Goal: Task Accomplishment & Management: Complete application form

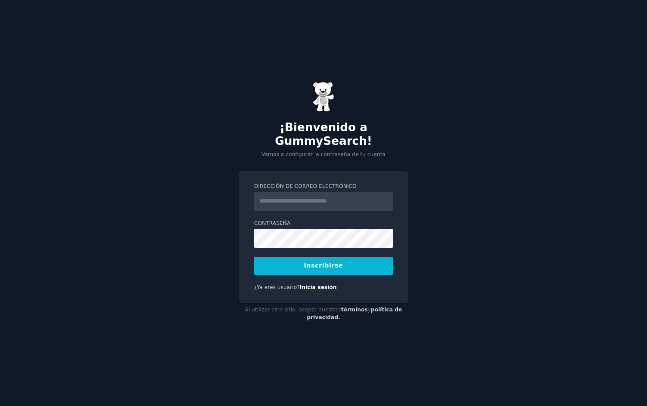
click at [295, 195] on input "Dirección de correo electrónico" at bounding box center [323, 201] width 139 height 19
type input "**********"
click at [344, 257] on button "Inscribirse" at bounding box center [323, 266] width 139 height 18
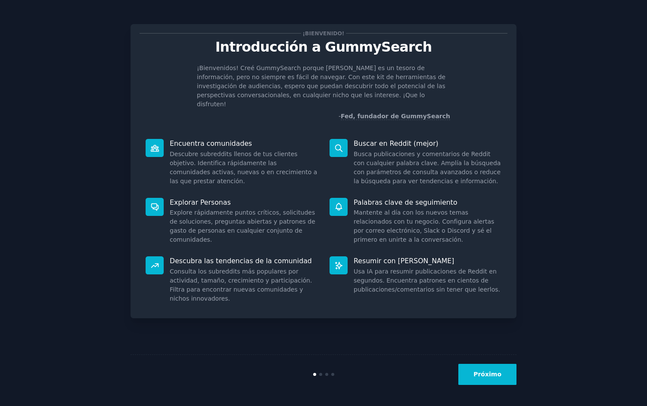
click at [485, 379] on button "Próximo" at bounding box center [487, 374] width 58 height 21
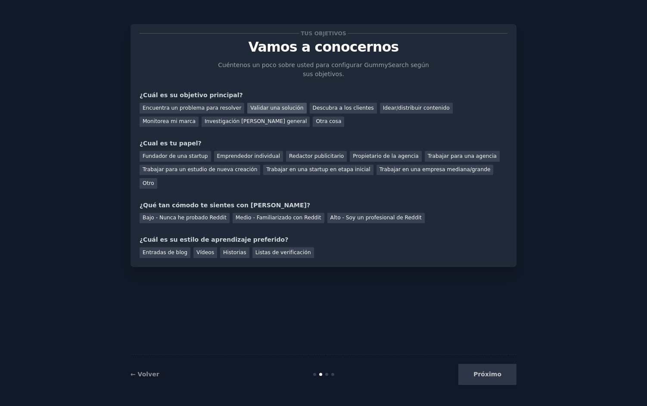
click at [266, 105] on font "Validar una solución" at bounding box center [276, 108] width 53 height 6
drag, startPoint x: 309, startPoint y: 104, endPoint x: 273, endPoint y: 125, distance: 41.1
click at [310, 105] on div "Descubra a los clientes" at bounding box center [343, 108] width 67 height 11
click at [263, 106] on font "Validar una solución" at bounding box center [276, 108] width 53 height 6
click at [258, 157] on font "Emprendedor individual" at bounding box center [248, 156] width 63 height 6
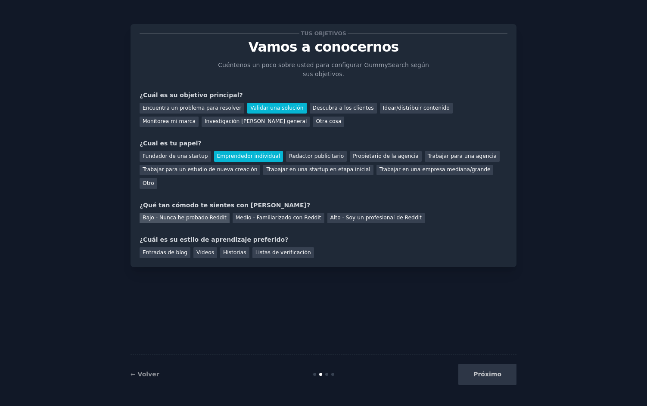
click at [206, 215] on font "Bajo - Nunca he probado Reddit" at bounding box center [184, 218] width 84 height 6
click at [230, 248] on div "Historias" at bounding box center [234, 253] width 29 height 11
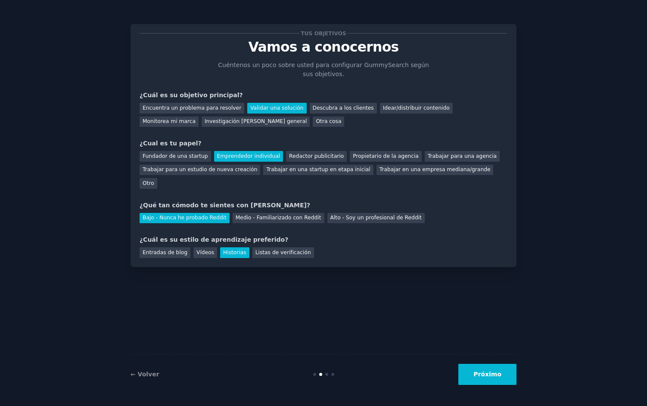
click at [495, 381] on button "Próximo" at bounding box center [487, 374] width 58 height 21
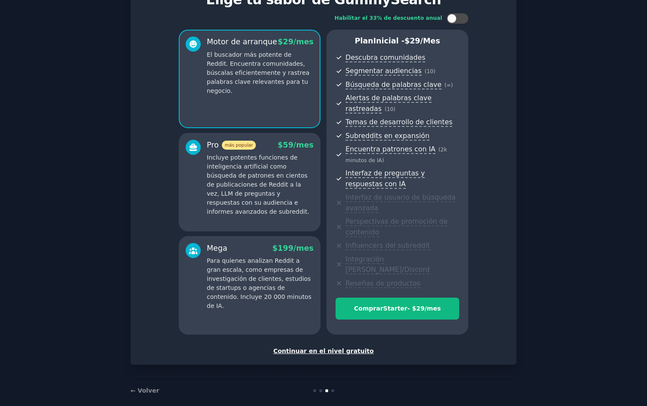
scroll to position [4, 0]
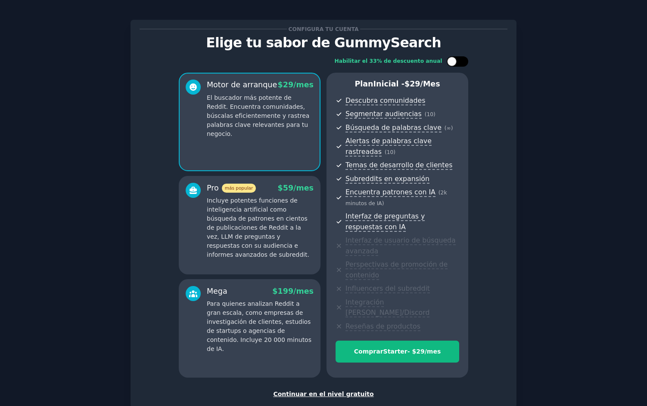
click at [457, 65] on div at bounding box center [457, 61] width 22 height 10
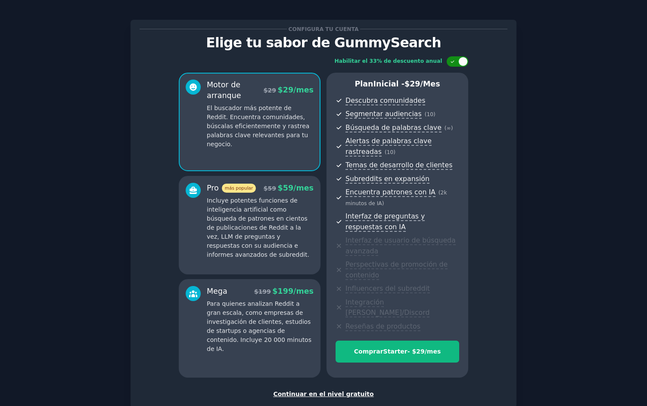
click at [463, 59] on div at bounding box center [462, 61] width 9 height 9
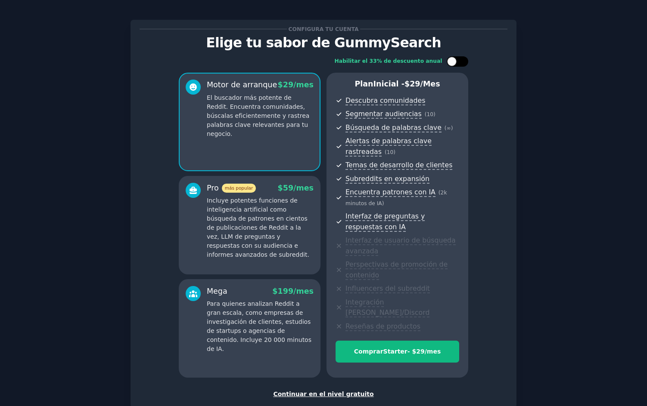
click at [463, 59] on div at bounding box center [457, 61] width 22 height 10
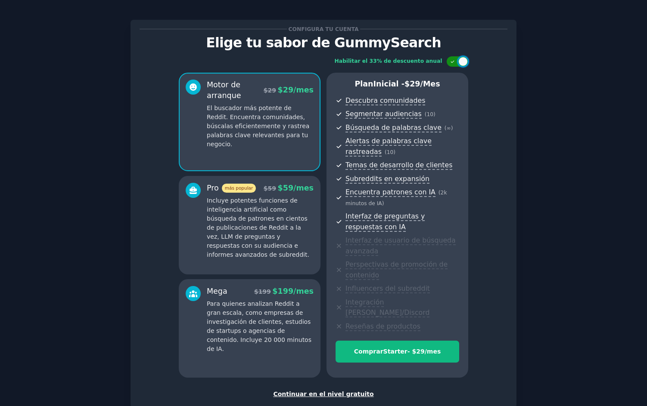
click at [463, 59] on div at bounding box center [462, 61] width 9 height 9
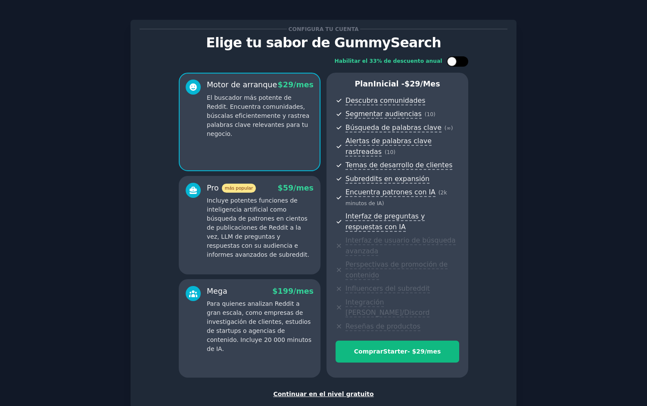
click at [463, 59] on div at bounding box center [457, 61] width 22 height 10
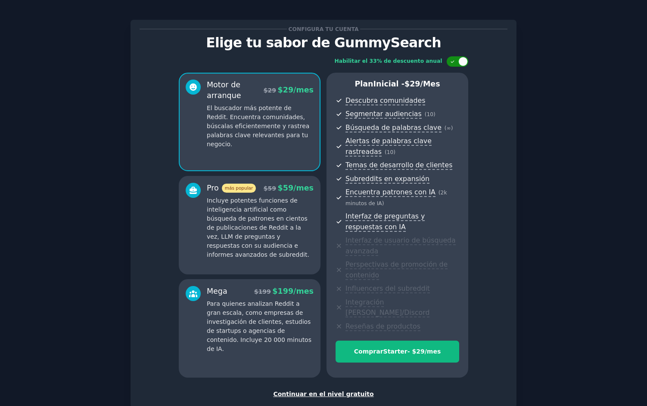
click at [463, 59] on div at bounding box center [462, 61] width 9 height 9
checkbox input "false"
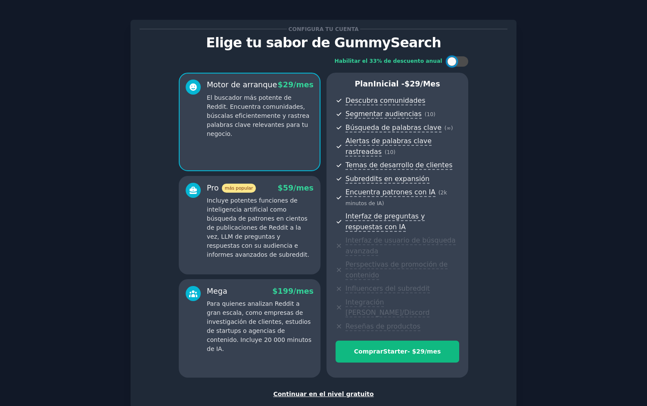
click at [240, 86] on font "Motor de arranque" at bounding box center [242, 84] width 70 height 9
click at [319, 391] on font "Continuar en el nivel gratuito" at bounding box center [323, 394] width 100 height 7
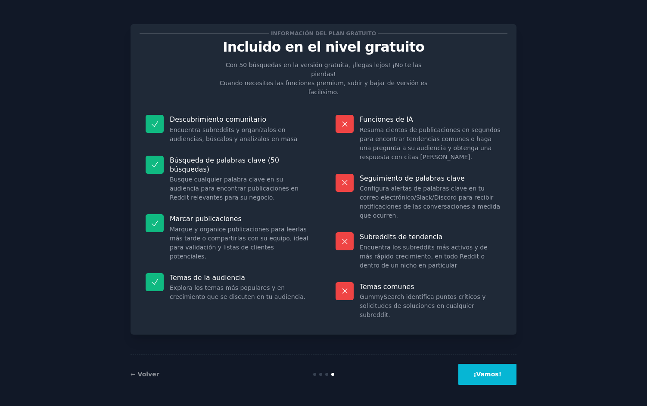
click at [489, 377] on font "¡Vamos!" at bounding box center [487, 374] width 28 height 7
